Goal: Task Accomplishment & Management: Use online tool/utility

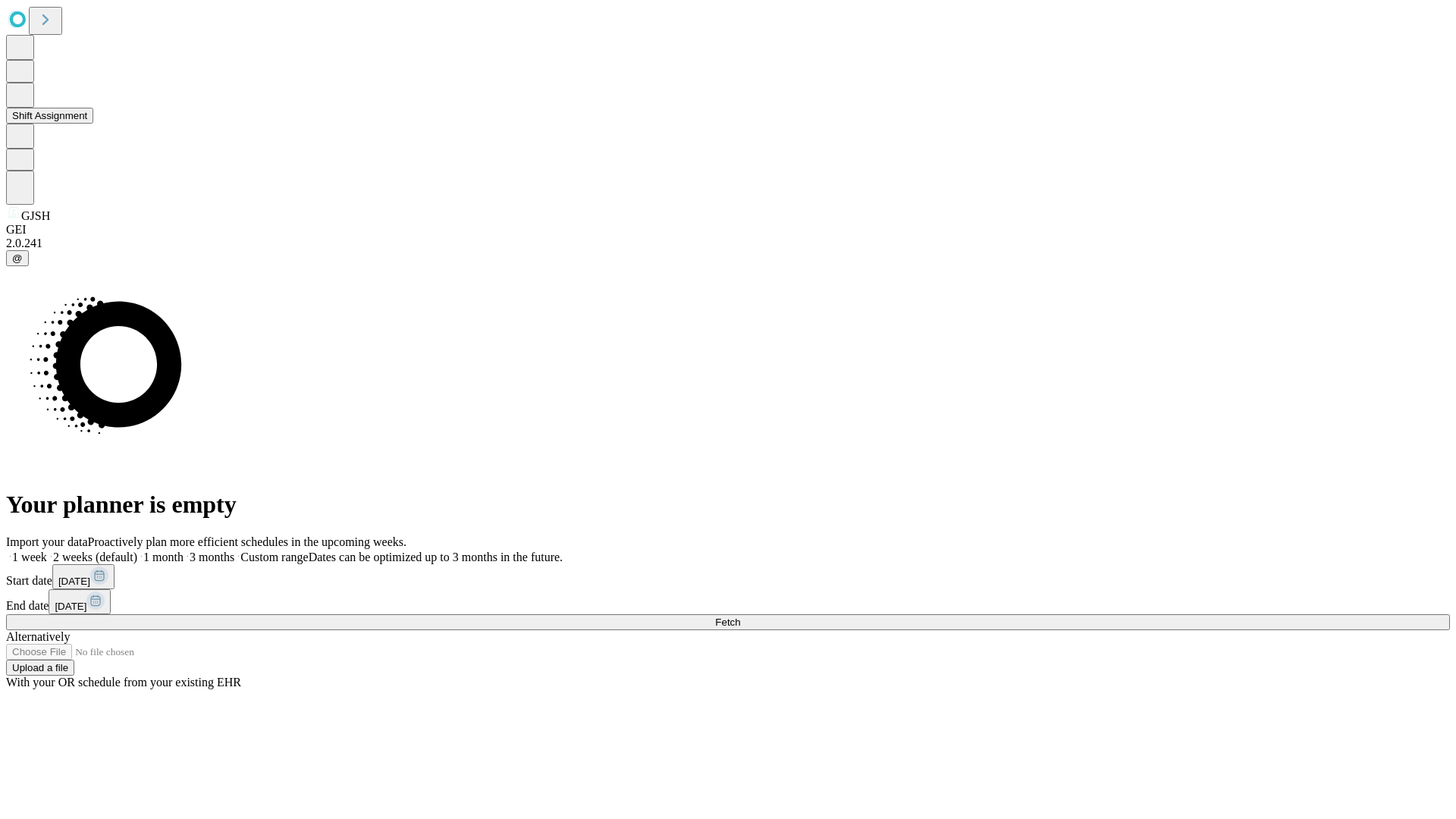
click at [93, 124] on button "Shift Assignment" at bounding box center [50, 116] width 87 height 16
